Goal: Task Accomplishment & Management: Use online tool/utility

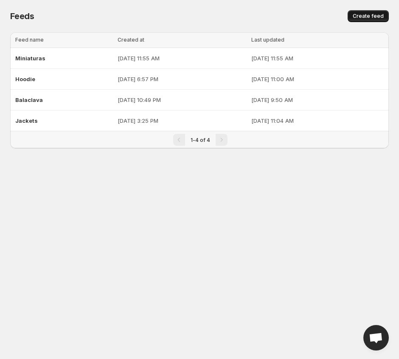
click at [365, 14] on span "Create feed" at bounding box center [368, 16] width 31 height 7
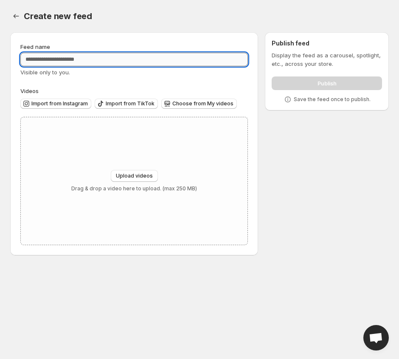
click at [152, 59] on input "Feed name" at bounding box center [134, 60] width 228 height 14
type input "******"
click at [134, 180] on button "Upload videos" at bounding box center [134, 176] width 47 height 12
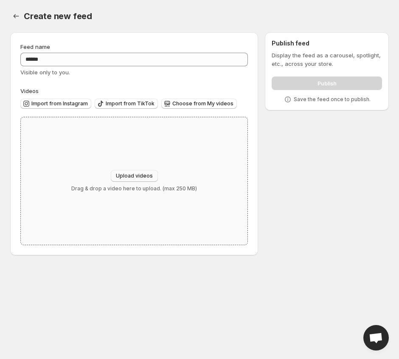
type input "**********"
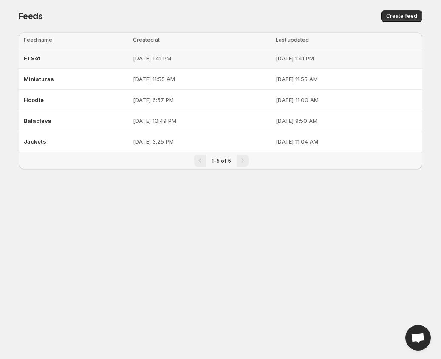
click at [133, 55] on p "[DATE] 1:41 PM" at bounding box center [202, 58] width 138 height 8
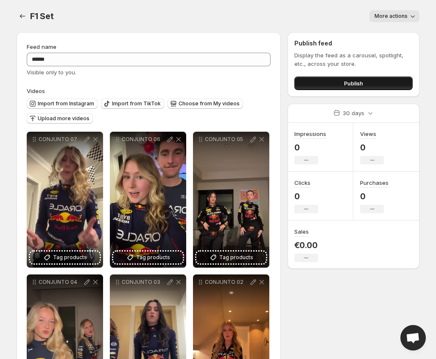
drag, startPoint x: 370, startPoint y: 80, endPoint x: 388, endPoint y: 79, distance: 17.9
click at [370, 81] on button "Publish" at bounding box center [354, 83] width 118 height 14
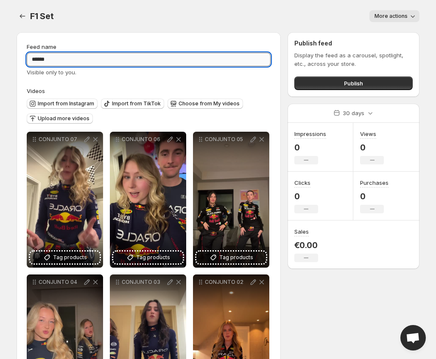
click at [84, 62] on input "******" at bounding box center [149, 60] width 244 height 14
click at [138, 29] on div "F1 Set. This page is ready F1 Set More actions More actions More actions" at bounding box center [218, 16] width 403 height 32
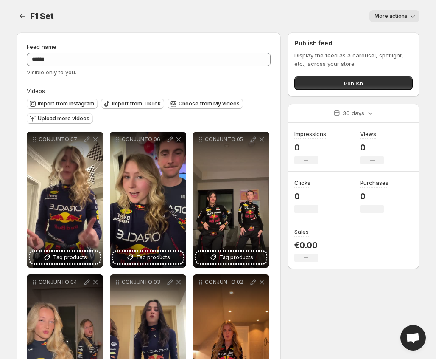
click at [388, 17] on span "More actions" at bounding box center [391, 16] width 33 height 7
click at [256, 29] on div "F1 Set. This page is ready F1 Set More actions More actions More actions" at bounding box center [218, 16] width 403 height 32
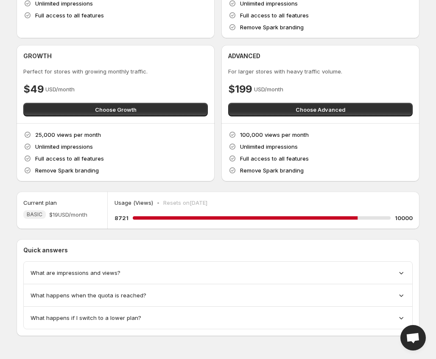
scroll to position [133, 0]
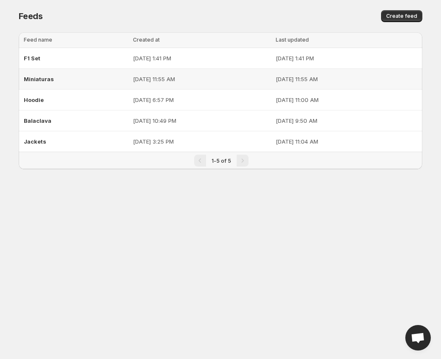
click at [74, 76] on div "Miniaturas" at bounding box center [76, 78] width 104 height 15
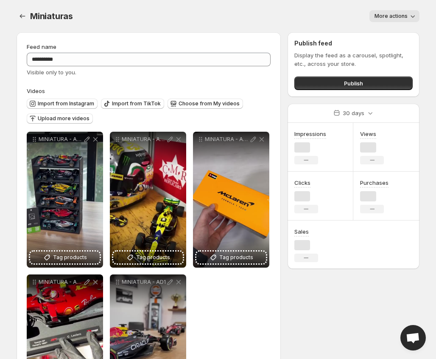
click at [380, 18] on span "More actions" at bounding box center [391, 16] width 33 height 7
click at [387, 37] on span "Delete" at bounding box center [384, 34] width 17 height 7
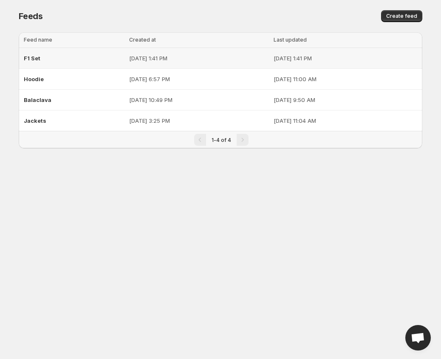
click at [136, 65] on td "[DATE] 1:41 PM" at bounding box center [199, 58] width 145 height 21
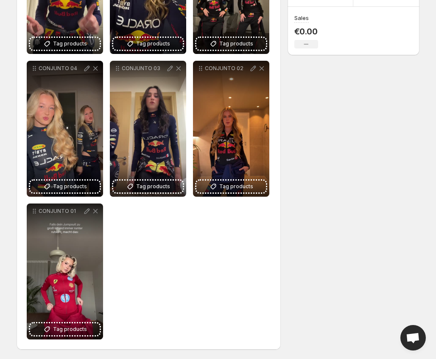
scroll to position [214, 0]
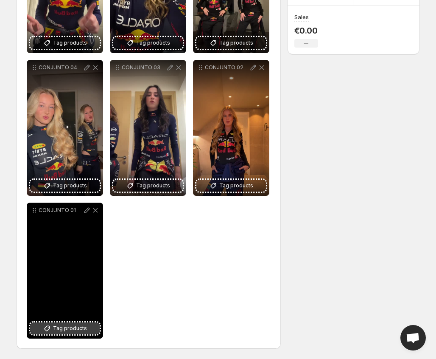
click at [62, 323] on button "Tag products" at bounding box center [65, 328] width 70 height 12
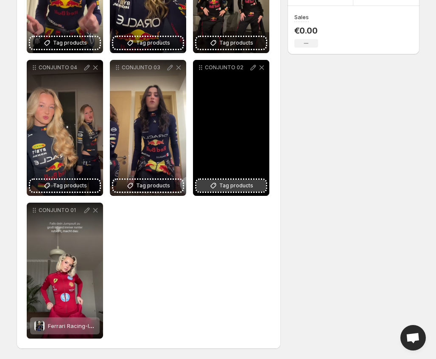
click at [235, 185] on span "Tag products" at bounding box center [236, 185] width 34 height 8
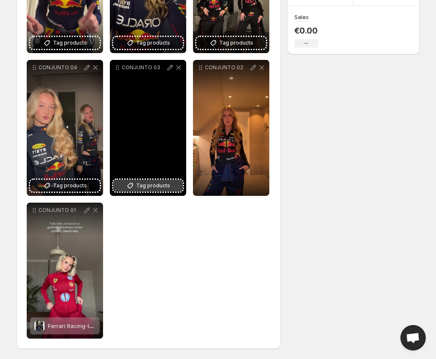
click at [152, 186] on span "Tag products" at bounding box center [153, 185] width 34 height 8
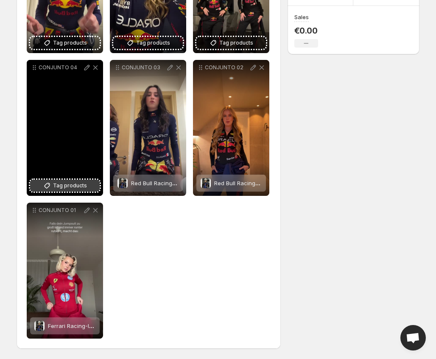
click at [70, 186] on span "Tag products" at bounding box center [70, 185] width 34 height 8
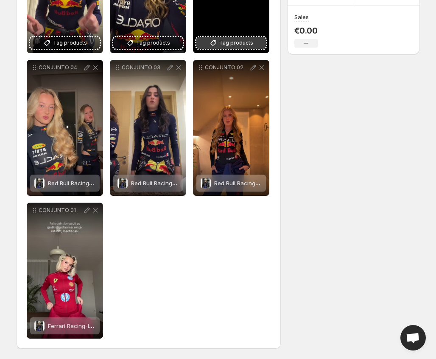
click at [207, 39] on button "Tag products" at bounding box center [232, 43] width 70 height 12
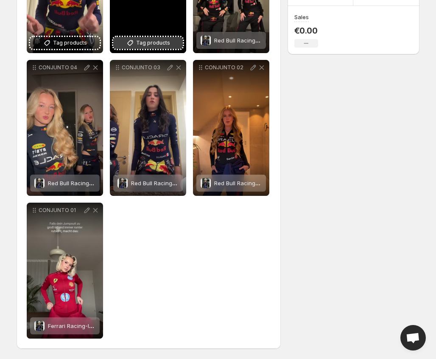
click at [137, 42] on button "Tag products" at bounding box center [148, 43] width 70 height 12
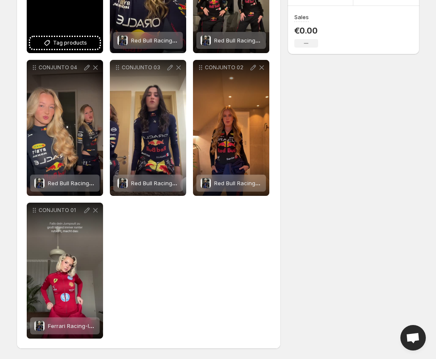
click at [70, 45] on span "Tag products" at bounding box center [70, 43] width 34 height 8
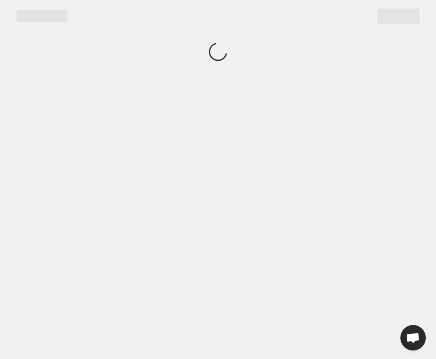
scroll to position [0, 0]
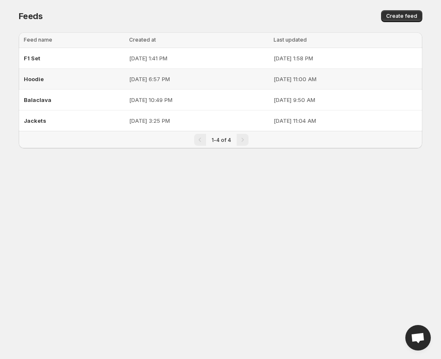
click at [92, 83] on div "Hoodie" at bounding box center [74, 78] width 100 height 15
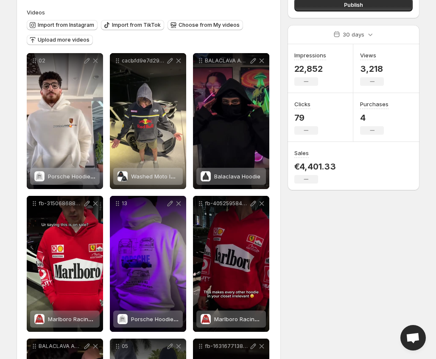
scroll to position [60, 0]
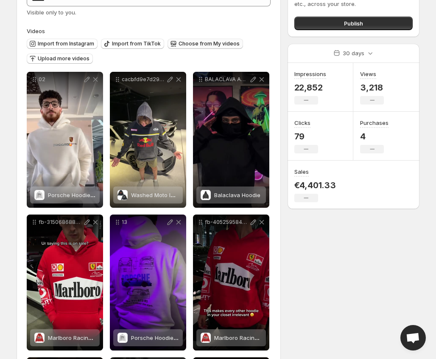
click at [208, 45] on span "Choose from My videos" at bounding box center [209, 43] width 61 height 7
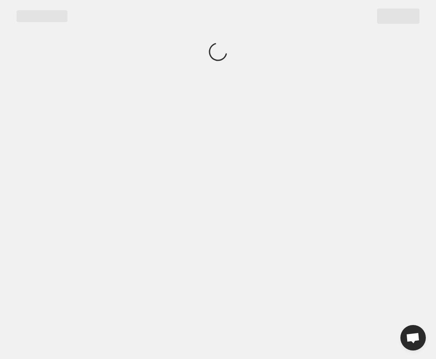
scroll to position [0, 0]
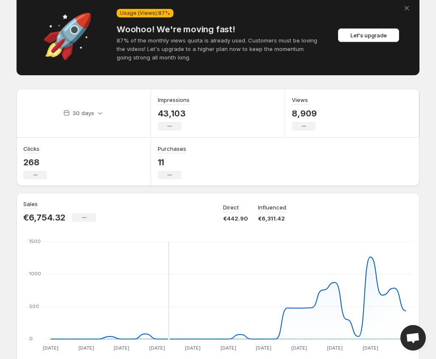
scroll to position [170, 0]
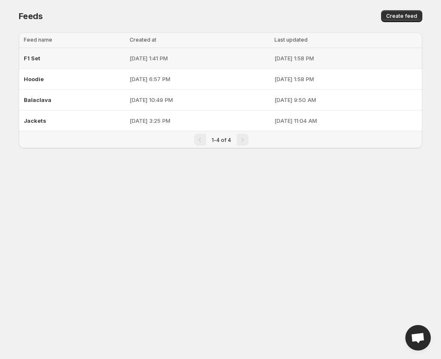
click at [47, 59] on div "F1 Set" at bounding box center [74, 58] width 101 height 15
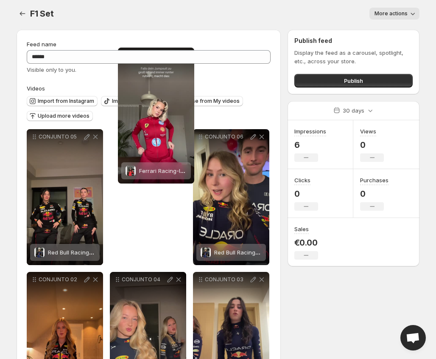
scroll to position [2, 0]
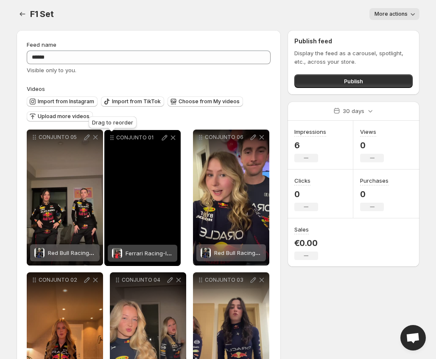
drag, startPoint x: 34, startPoint y: 214, endPoint x: 115, endPoint y: 144, distance: 107.4
click at [112, 140] on icon at bounding box center [111, 139] width 1 height 1
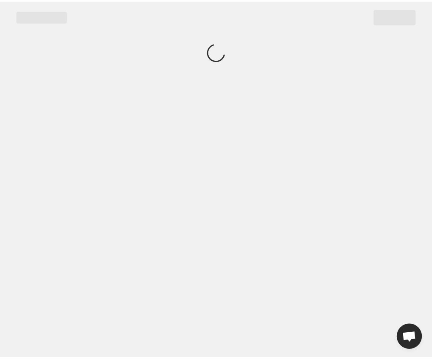
scroll to position [0, 0]
